Goal: Navigation & Orientation: Find specific page/section

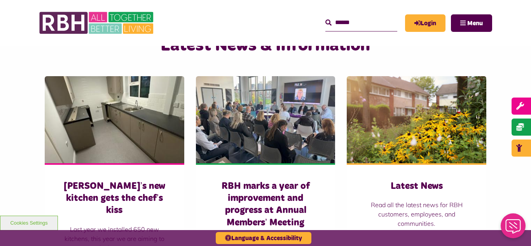
scroll to position [513, 0]
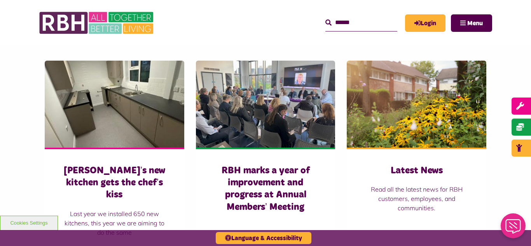
click at [4, 115] on div "Latest News & Information Sabrina’s new kitchen gets the chef’s kiss Last year …" at bounding box center [265, 248] width 531 height 496
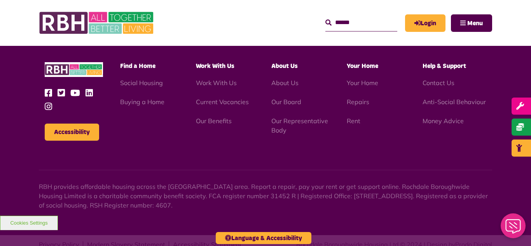
scroll to position [986, 0]
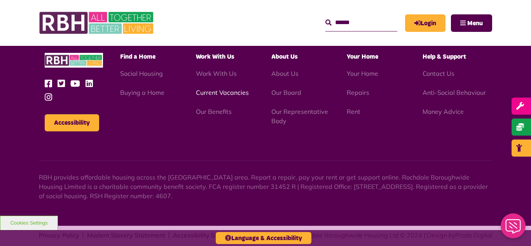
click at [217, 89] on link "Current Vacancies" at bounding box center [222, 93] width 53 height 8
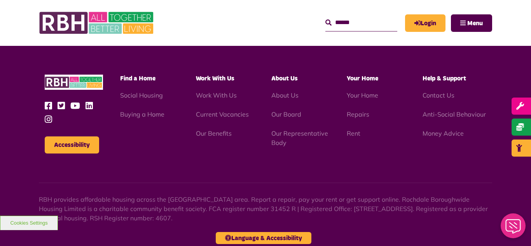
scroll to position [738, 0]
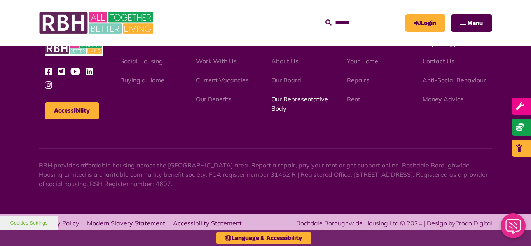
click at [294, 100] on link "Our Representative Body" at bounding box center [299, 103] width 57 height 17
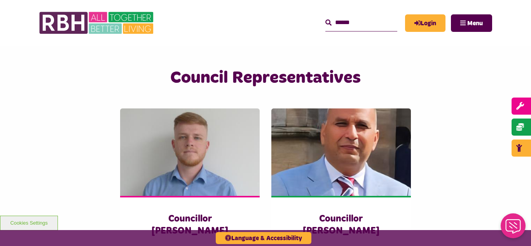
scroll to position [1987, 0]
